Goal: Information Seeking & Learning: Learn about a topic

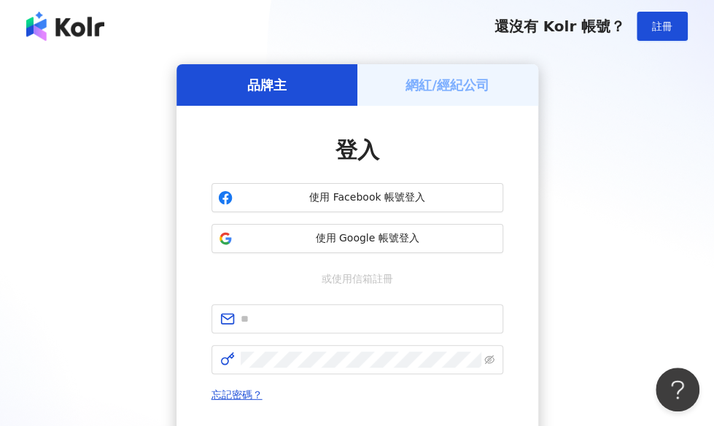
click at [420, 109] on div "登入 使用 Facebook 帳號登入 使用 Google 帳號登入 或使用信箱註冊 忘記密碼？ 登入 還沒有 Kolr 帳號？ 立即註冊" at bounding box center [358, 310] width 362 height 409
click at [426, 100] on div "網紅/經紀公司" at bounding box center [448, 85] width 181 height 42
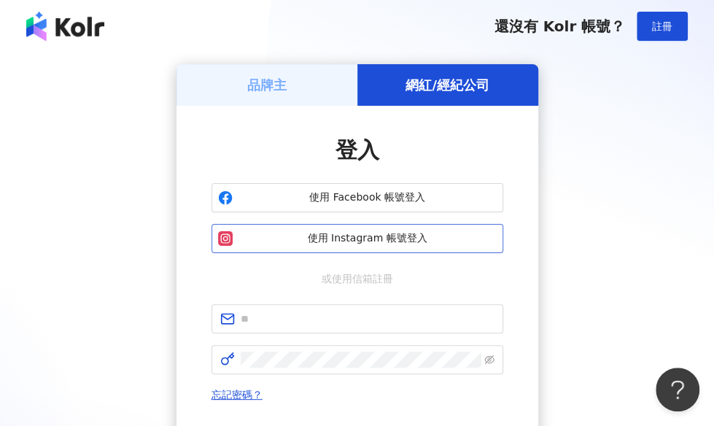
click at [361, 237] on span "使用 Instagram 帳號登入" at bounding box center [368, 238] width 258 height 15
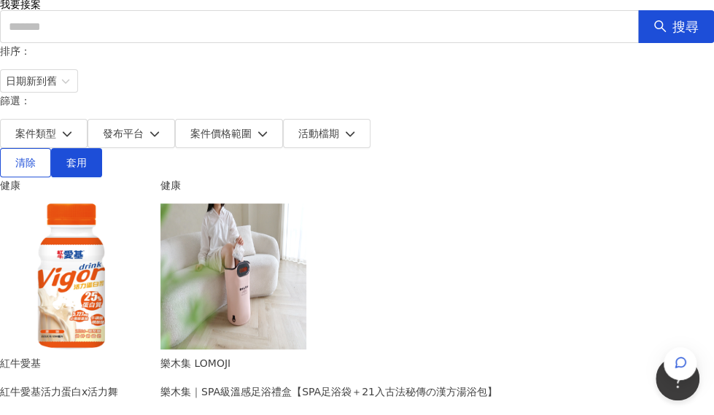
scroll to position [110, 0]
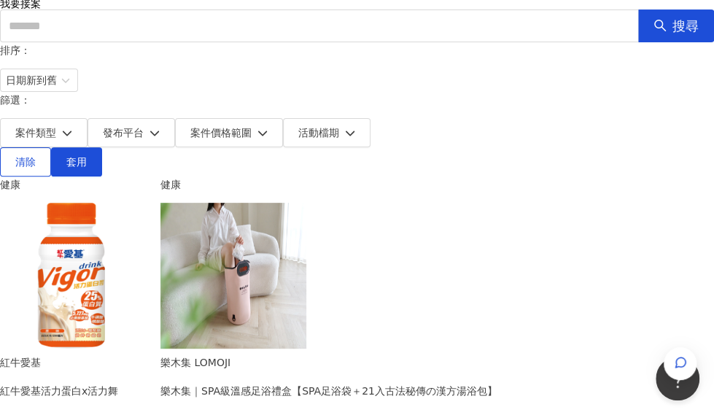
click at [499, 85] on form "排序： 日期新到舊 篩選： 案件類型 發布平台 案件價格範圍 活動檔期" at bounding box center [357, 94] width 714 height 105
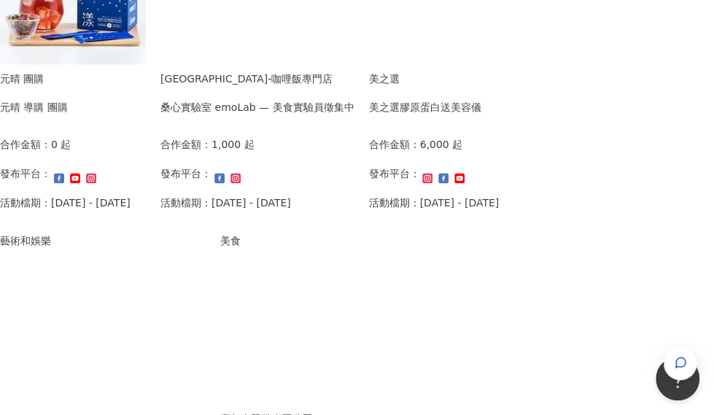
scroll to position [1075, 0]
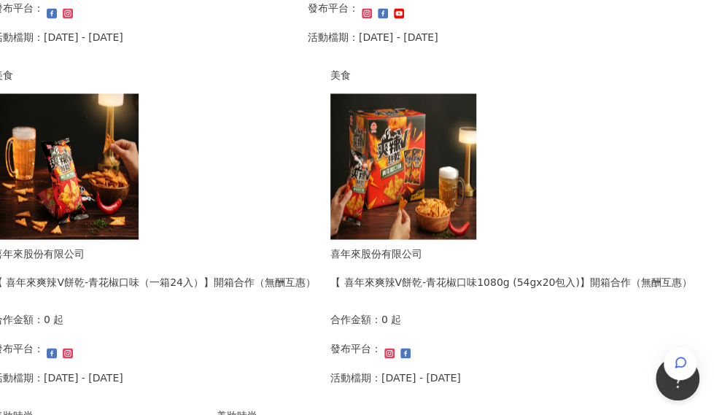
scroll to position [1000, 108]
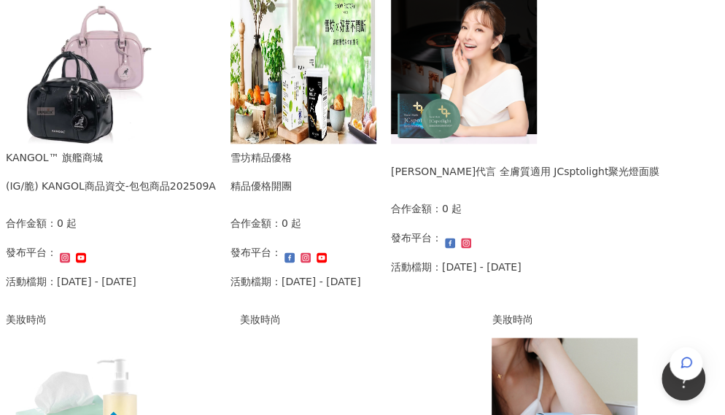
scroll to position [657, 0]
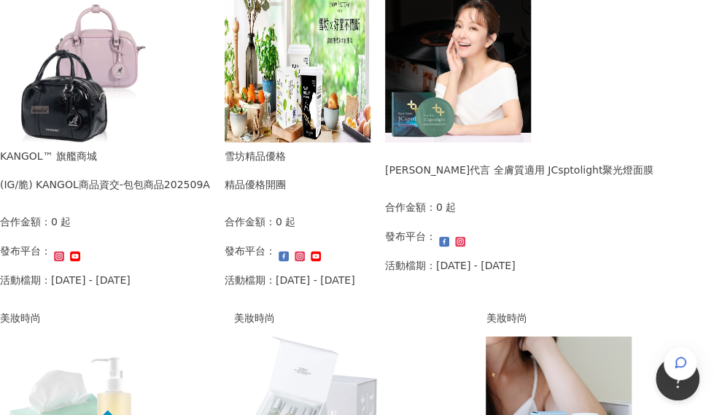
click at [118, 177] on div "(IG/脆) KANGOL商品資交-包包商品202509A" at bounding box center [105, 185] width 210 height 16
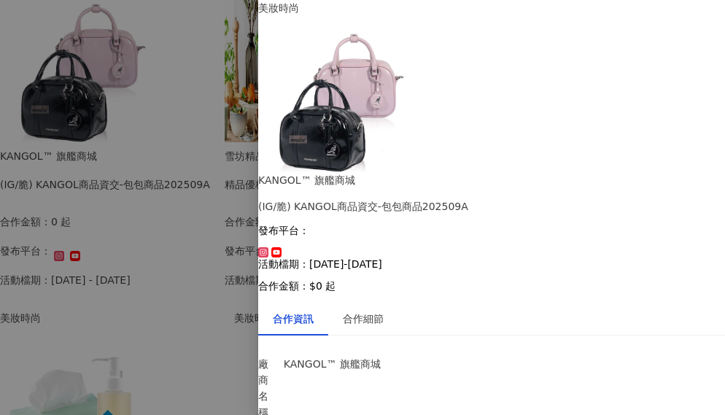
scroll to position [0, 0]
click at [384, 311] on div "合作細節" at bounding box center [363, 319] width 41 height 16
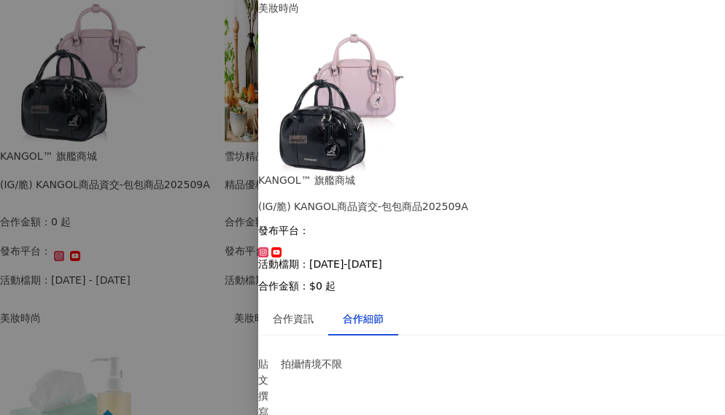
scroll to position [172, 0]
click at [239, 273] on div at bounding box center [362, 207] width 725 height 415
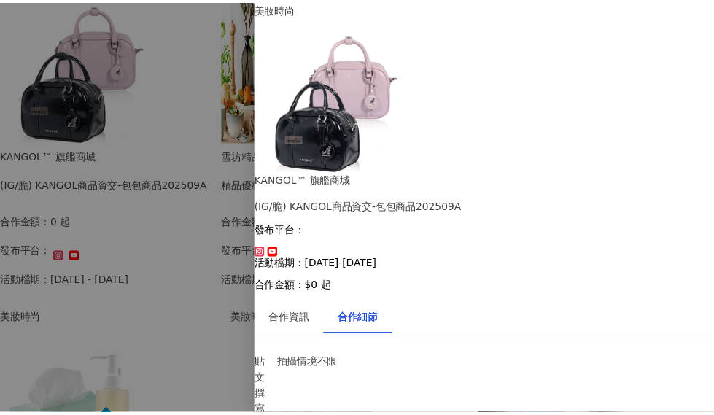
scroll to position [1109, 0]
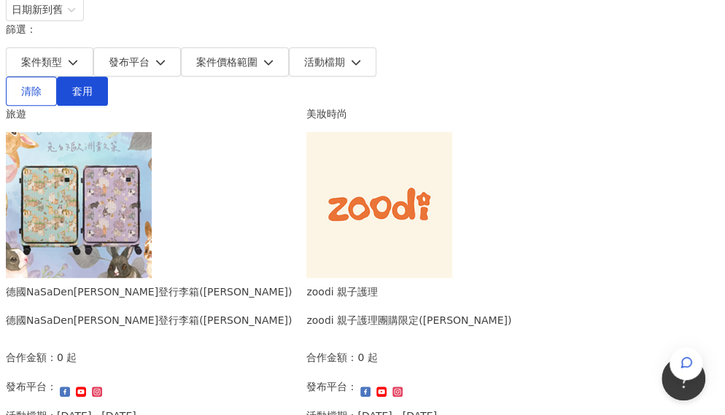
scroll to position [182, 0]
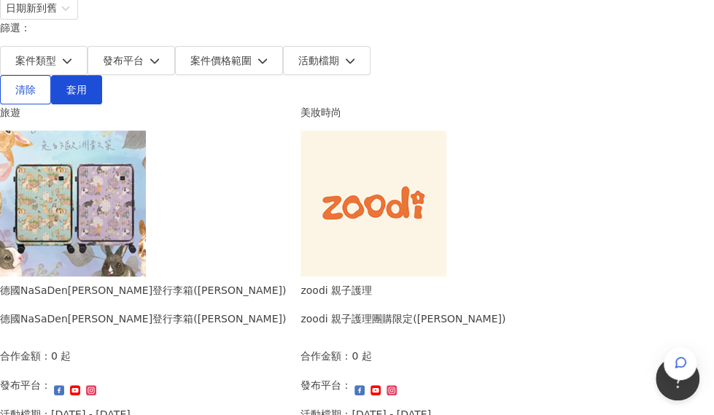
click at [161, 311] on div "德國NaSaDen[PERSON_NAME]登行李箱([PERSON_NAME])" at bounding box center [143, 319] width 286 height 16
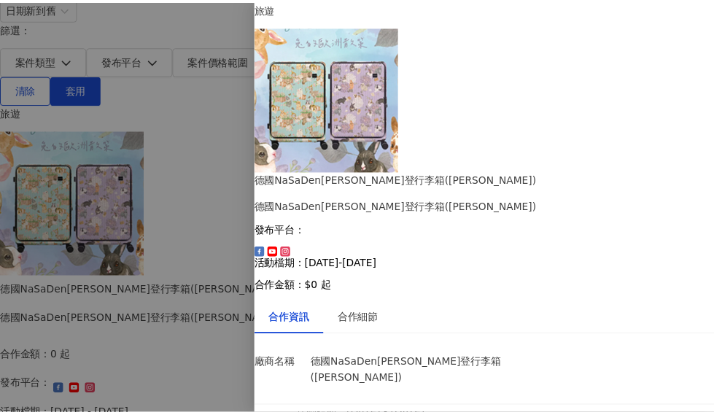
scroll to position [0, 0]
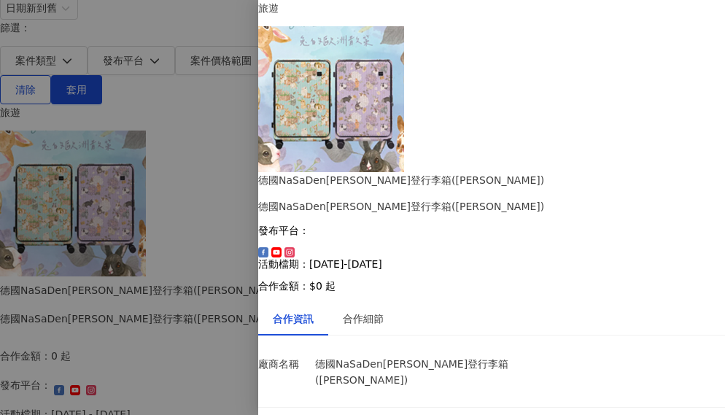
click at [187, 230] on div at bounding box center [362, 207] width 725 height 415
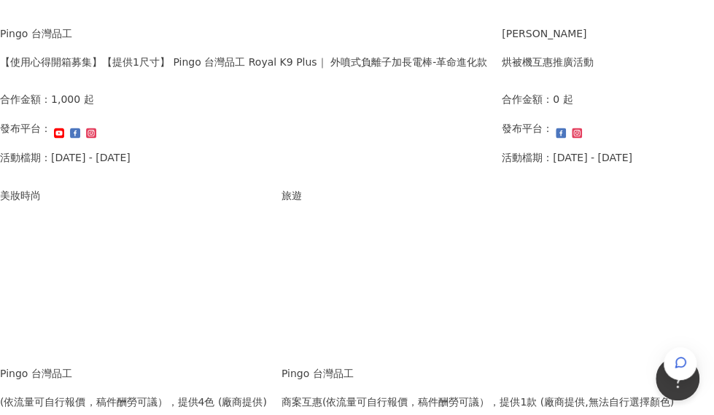
scroll to position [1152, 0]
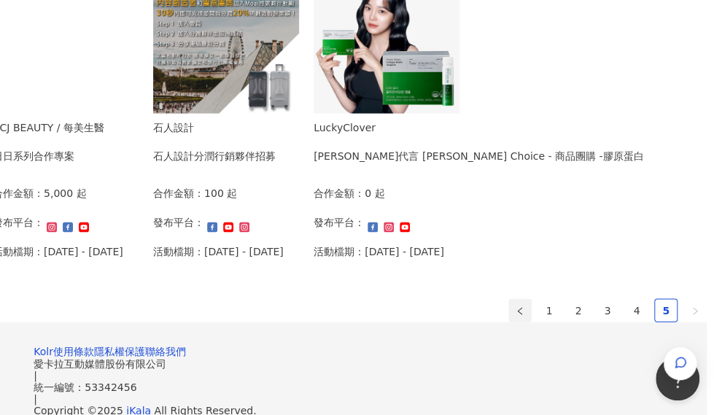
scroll to position [1148, 9]
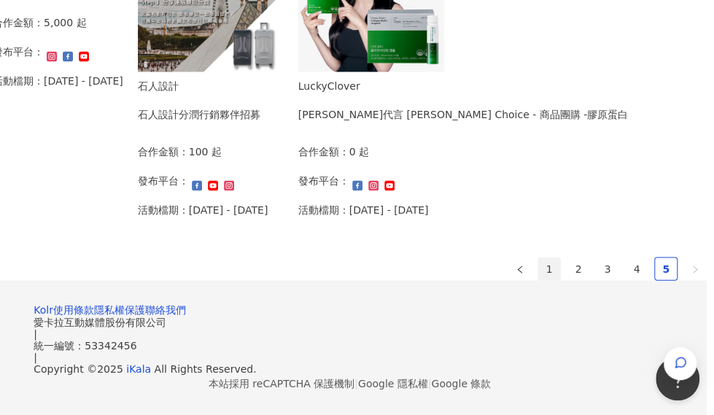
click at [539, 258] on link "1" at bounding box center [550, 269] width 22 height 22
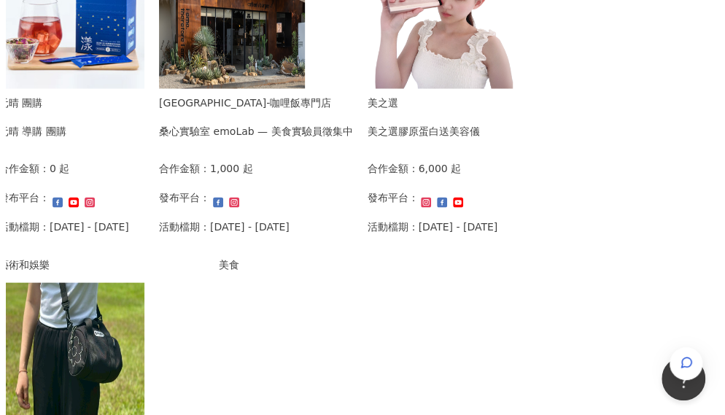
scroll to position [949, 9]
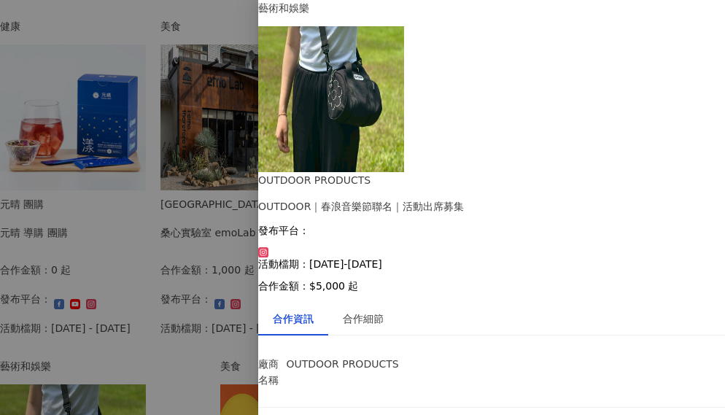
scroll to position [60, 0]
click at [379, 302] on div "合作細節" at bounding box center [363, 319] width 70 height 34
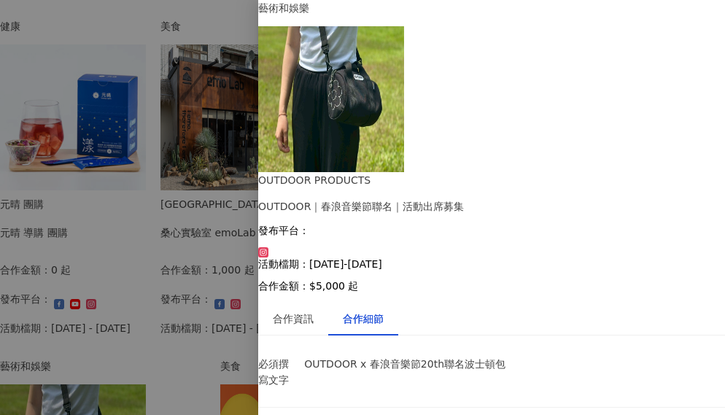
scroll to position [1133, 0]
